Goal: Navigation & Orientation: Find specific page/section

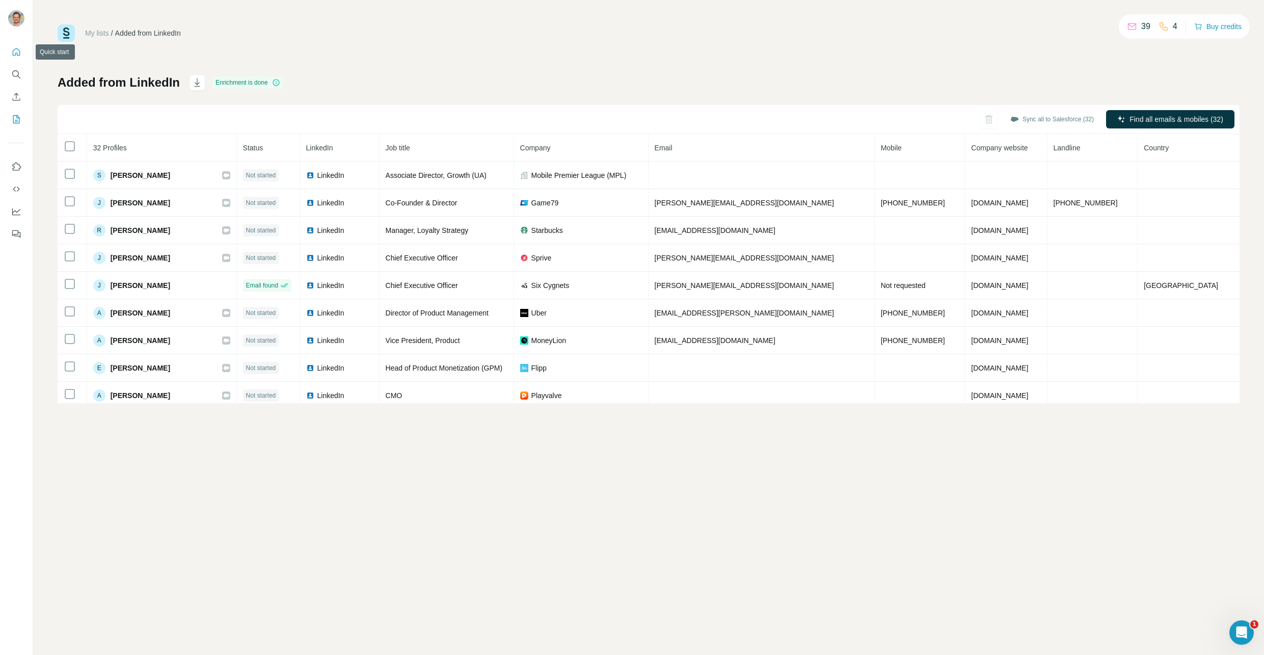
click at [15, 48] on icon "Quick start" at bounding box center [16, 52] width 10 height 10
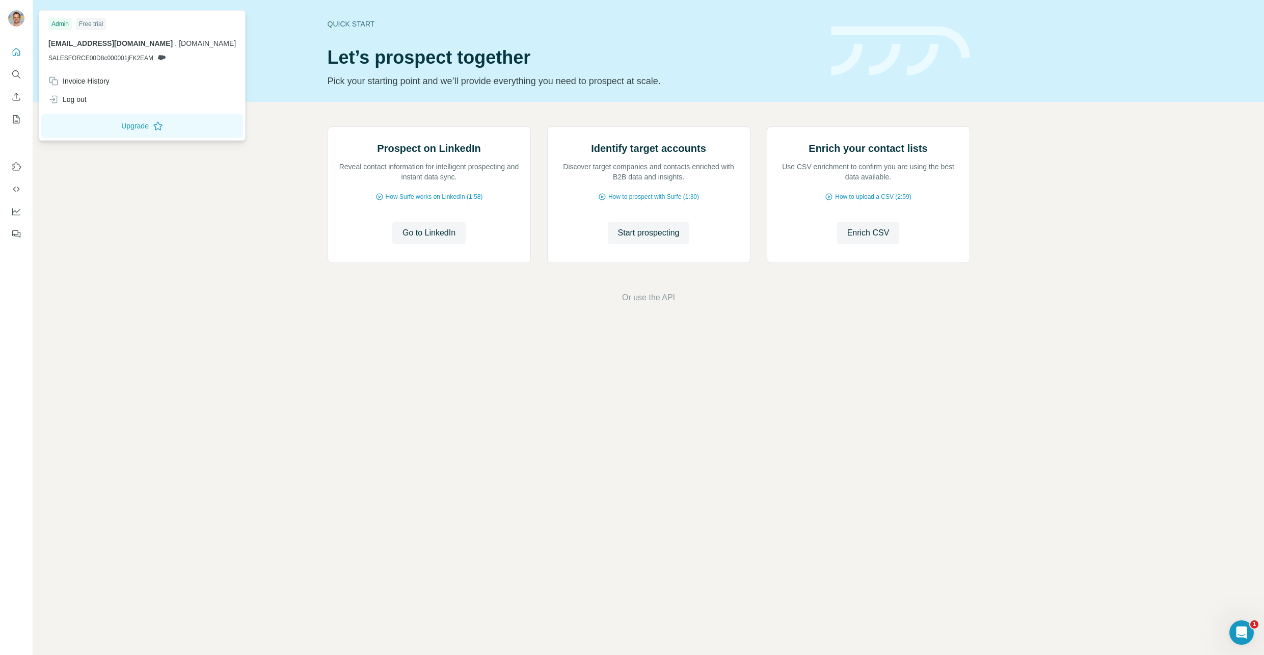
click at [15, 14] on img at bounding box center [16, 18] width 16 height 16
click at [16, 231] on icon "Feedback" at bounding box center [16, 234] width 10 height 10
click at [14, 19] on img at bounding box center [16, 18] width 16 height 16
click at [193, 267] on div "Prospect on LinkedIn Reveal contact information for intelligent prospecting and…" at bounding box center [648, 215] width 1231 height 226
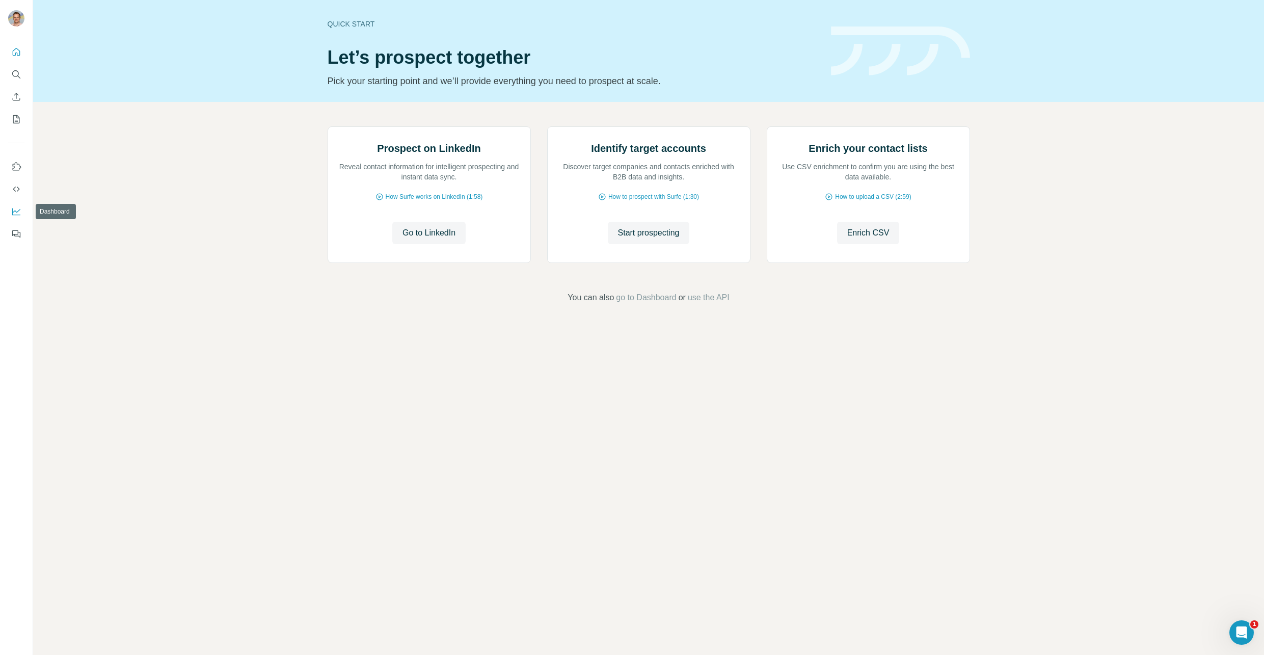
click at [15, 214] on icon "Dashboard" at bounding box center [16, 211] width 10 height 10
